Goal: Task Accomplishment & Management: Manage account settings

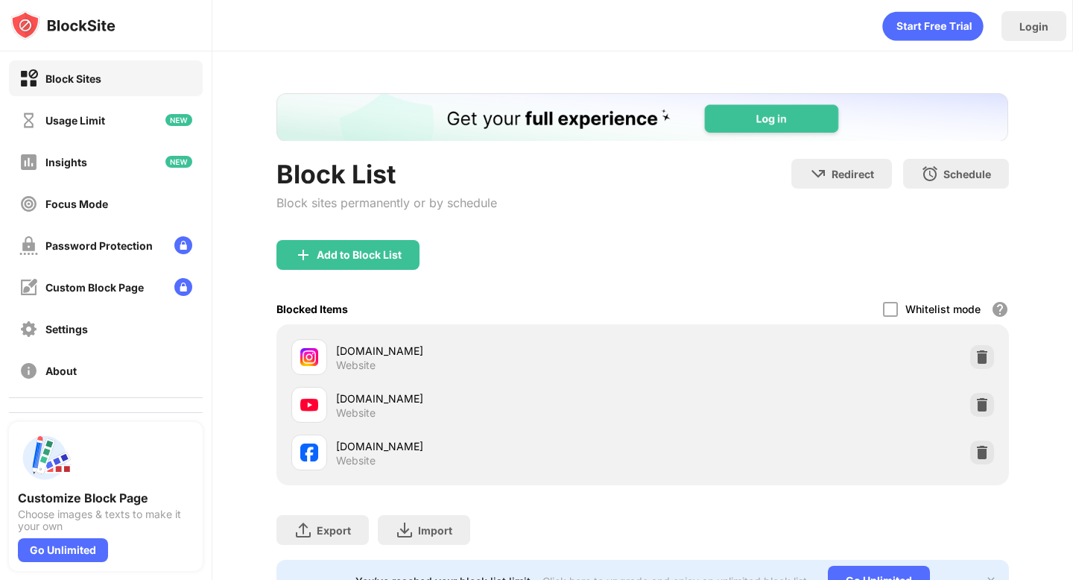
click at [376, 403] on div "youtube.com" at bounding box center [489, 398] width 306 height 16
click at [975, 403] on img at bounding box center [982, 404] width 15 height 15
